Goal: Find specific page/section

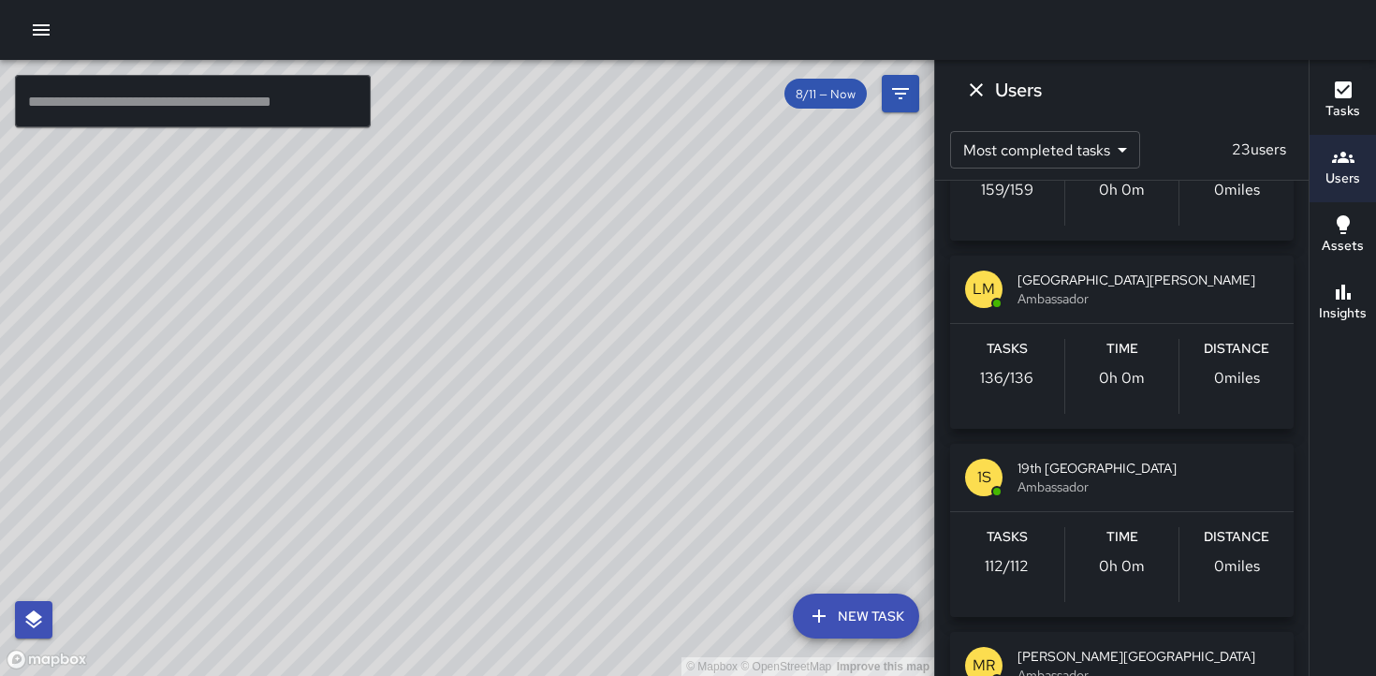
scroll to position [1637, 0]
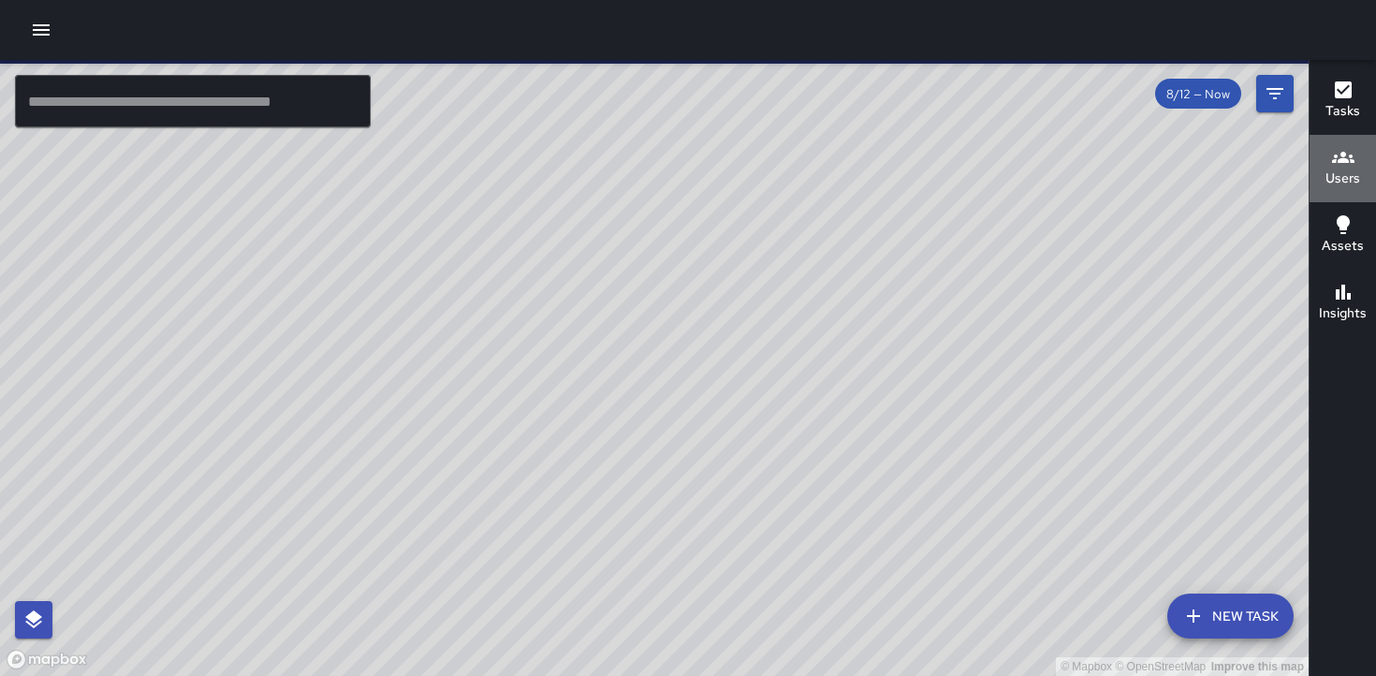
click at [1341, 170] on h6 "Users" at bounding box center [1343, 179] width 35 height 21
